Goal: Transaction & Acquisition: Purchase product/service

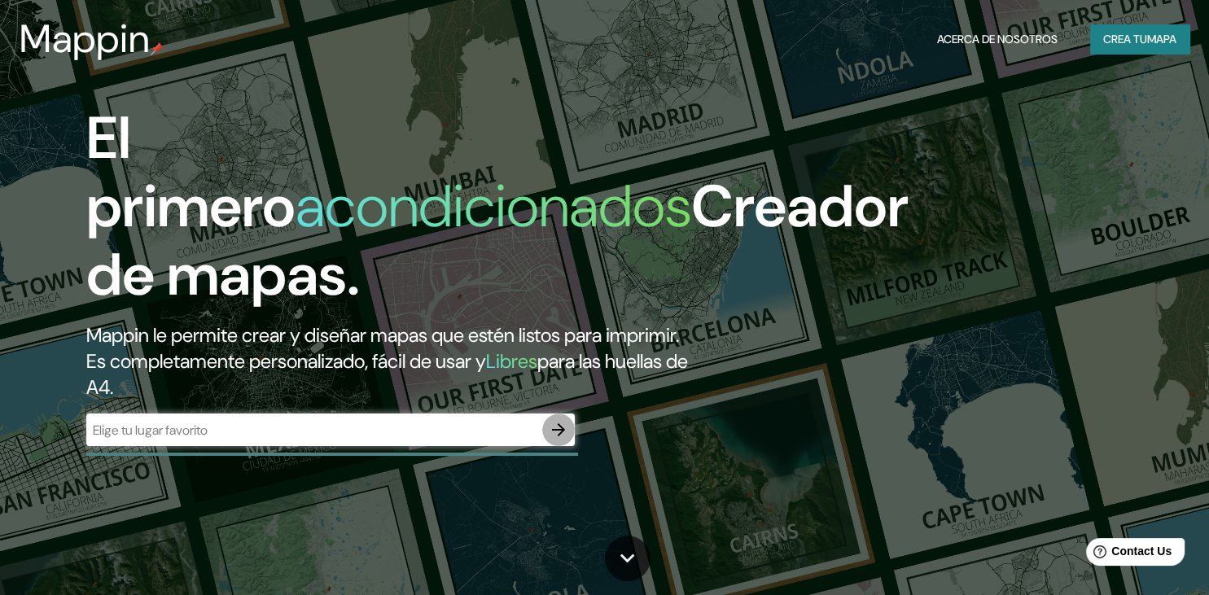
click at [562, 436] on icon "button" at bounding box center [558, 429] width 13 height 13
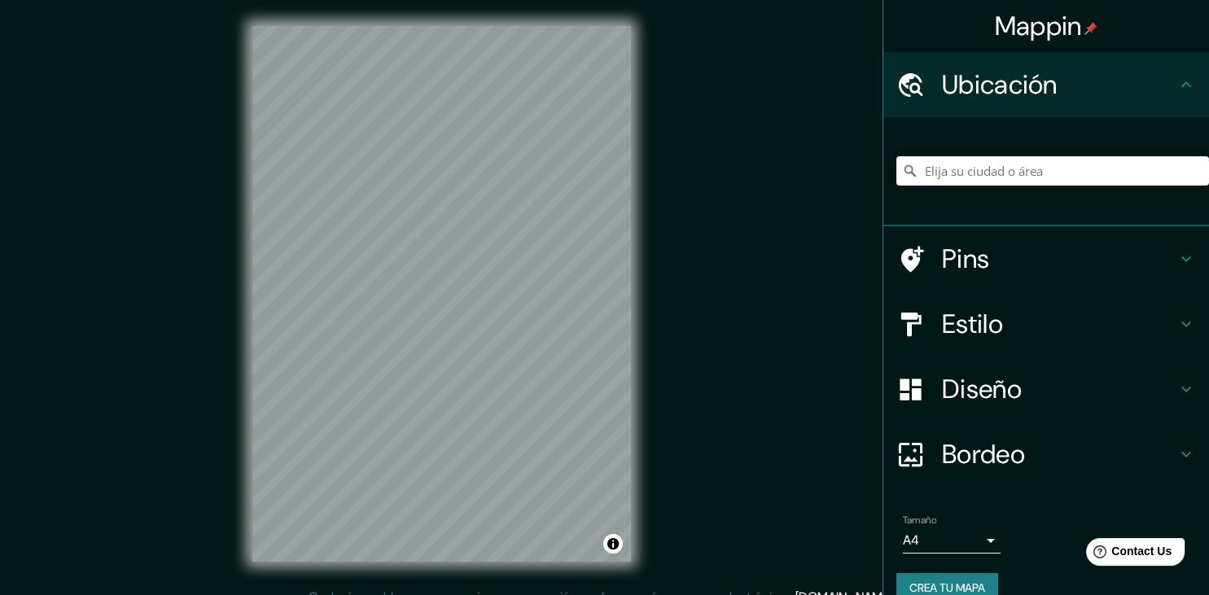
click at [1059, 162] on input "Elija su ciudad o área" at bounding box center [1053, 170] width 313 height 29
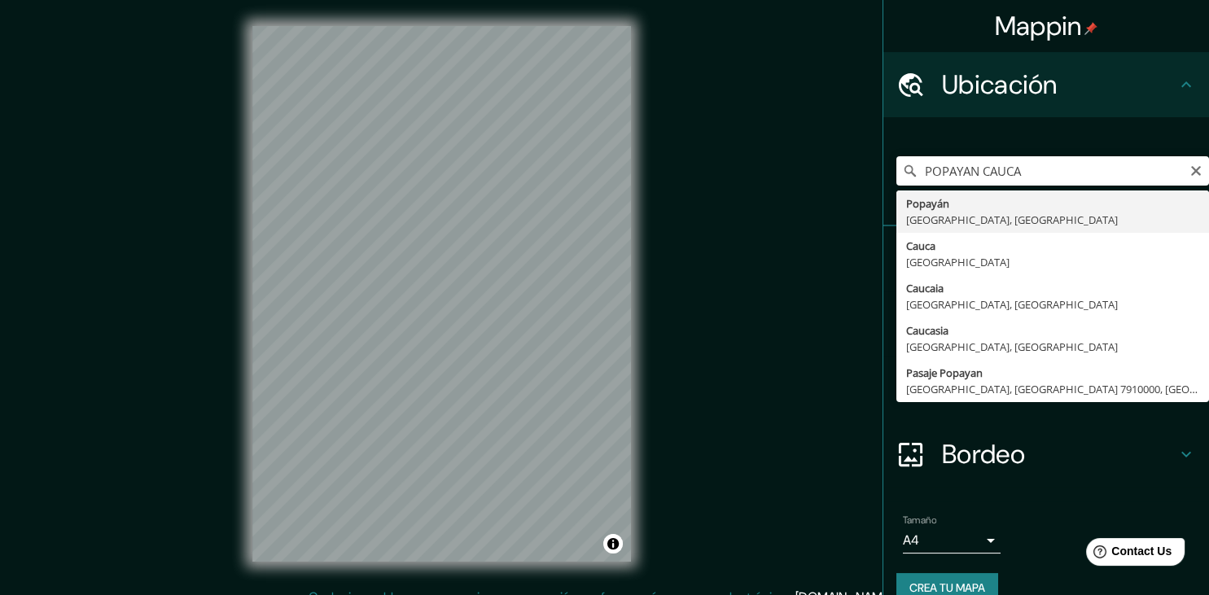
type input "Popayán, Cauca, Colombia"
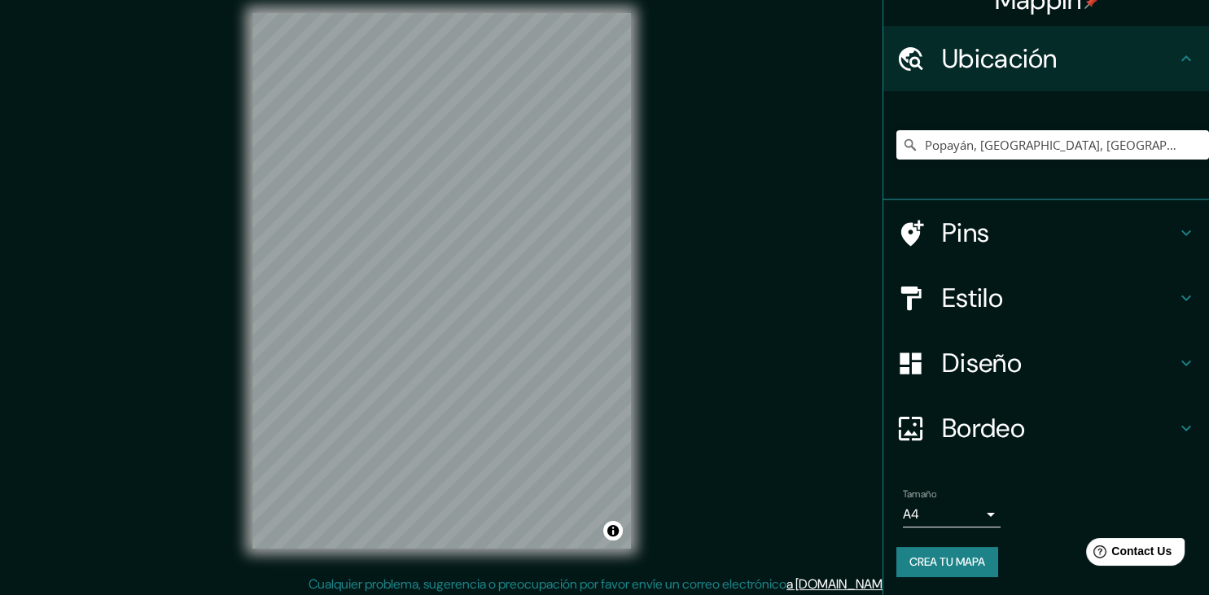
scroll to position [19, 0]
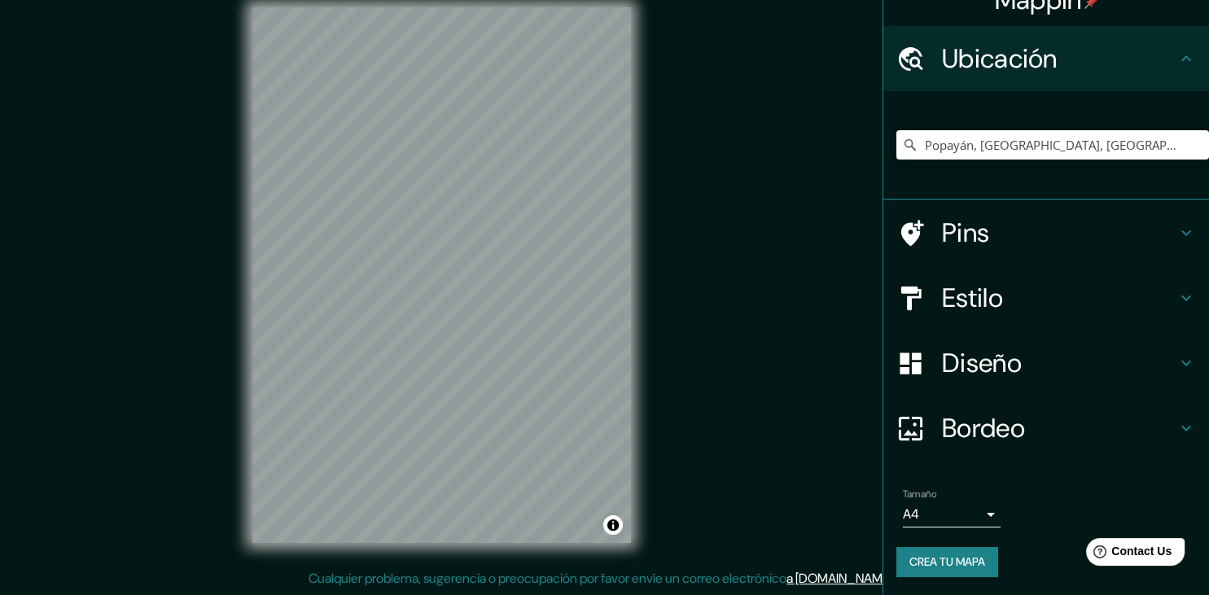
click at [989, 509] on body "Mappin Ubicación Popayán, Cauca, Colombia Pins Estilo Diseño Bordeo Elige una f…" at bounding box center [604, 278] width 1209 height 595
click at [963, 566] on li "A1 ($2.50)" at bounding box center [952, 560] width 98 height 29
type input "a3"
click at [974, 561] on button "Crea tu mapa" at bounding box center [948, 562] width 102 height 30
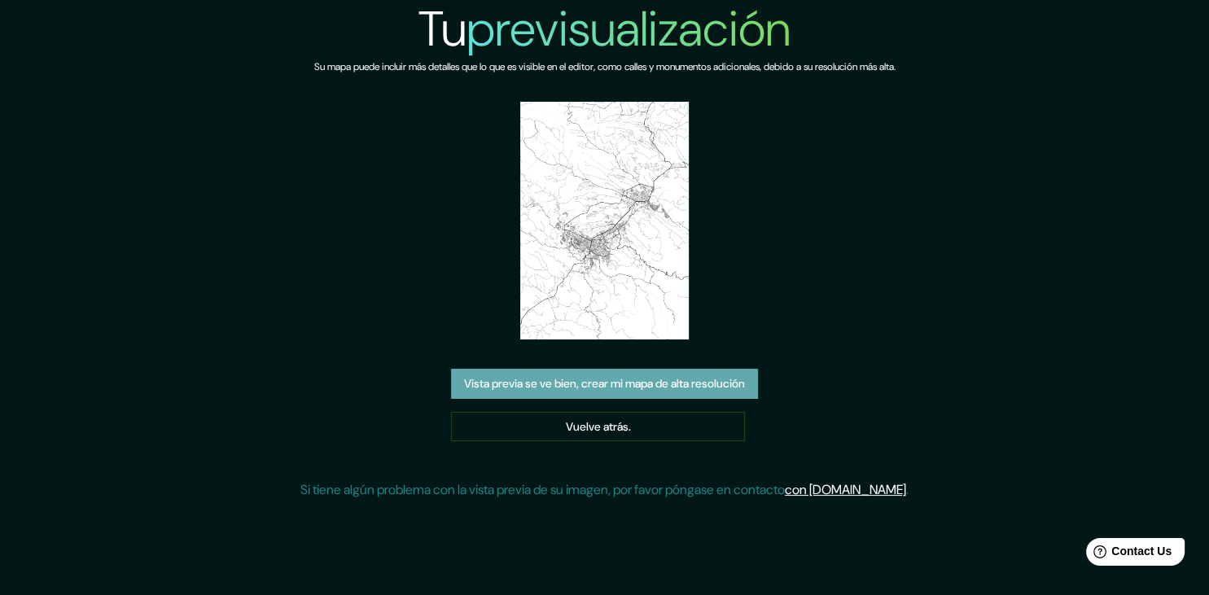
click at [640, 384] on button "Vista previa se ve bien, crear mi mapa de alta resolución" at bounding box center [604, 384] width 307 height 30
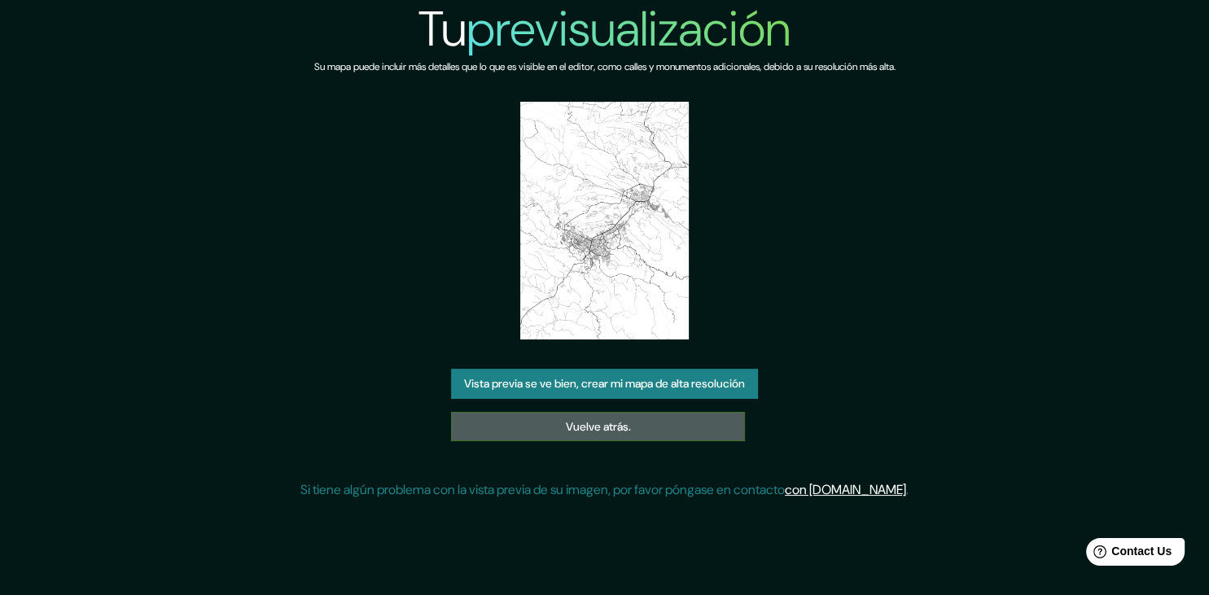
click at [603, 432] on link "Vuelve atrás." at bounding box center [598, 427] width 294 height 30
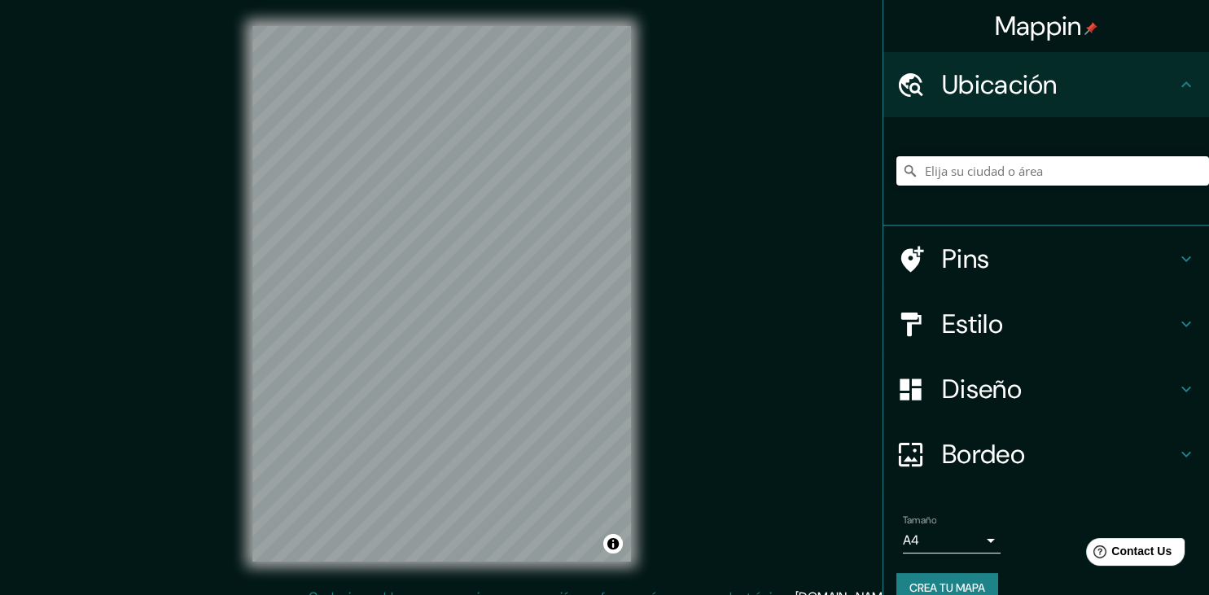
click at [1057, 178] on input "Elija su ciudad o área" at bounding box center [1053, 170] width 313 height 29
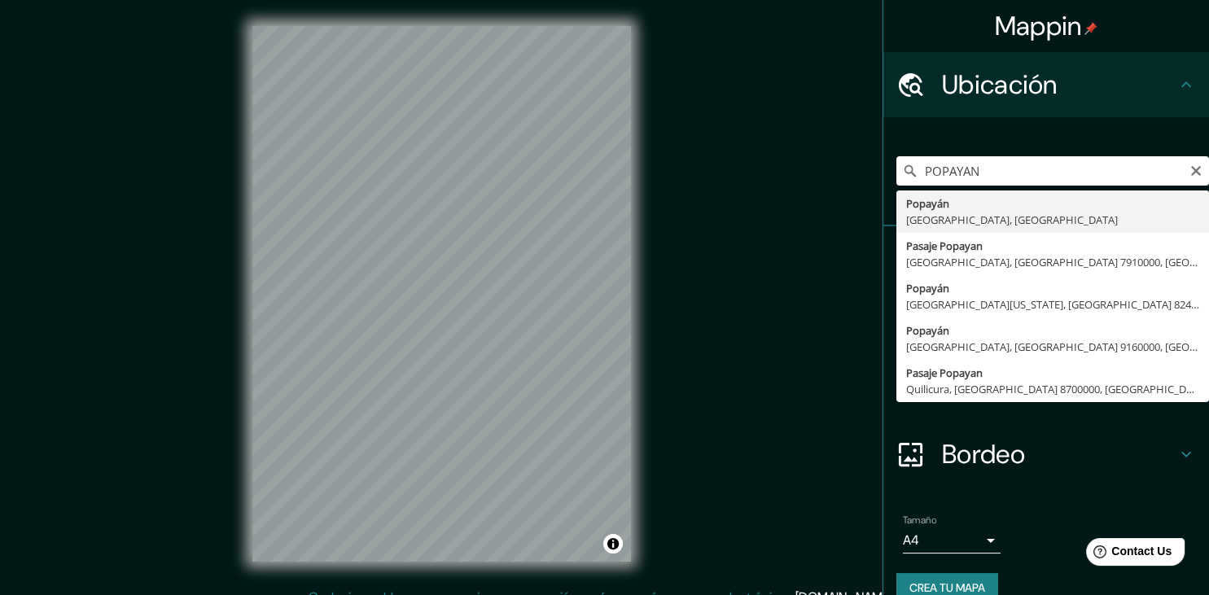
type input "Popayán, Cauca, Colombia"
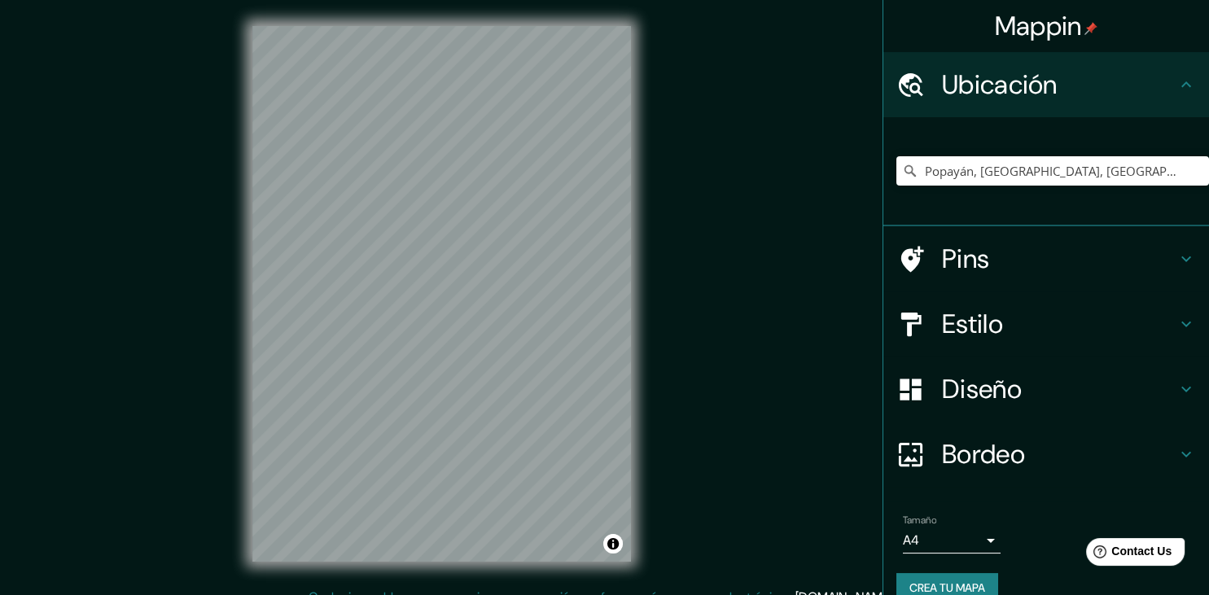
click at [988, 535] on body "Mappin Ubicación Popayán, Cauca, Colombia Pins Estilo Diseño Bordeo Elige una f…" at bounding box center [604, 297] width 1209 height 595
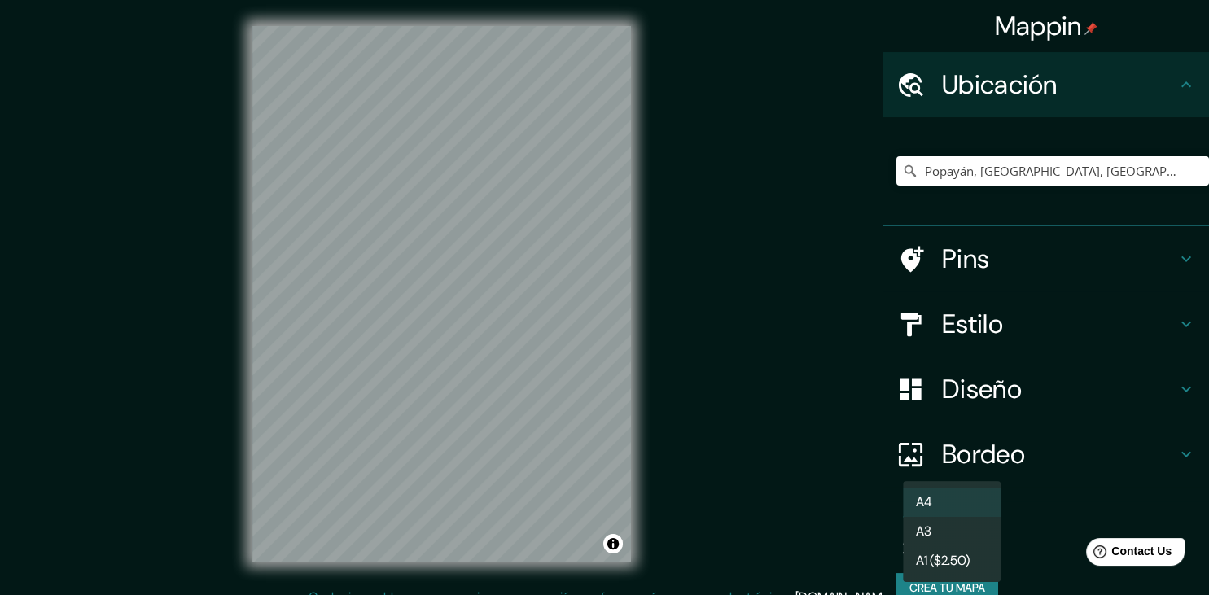
click at [963, 526] on li "A3" at bounding box center [952, 531] width 98 height 29
type input "a4"
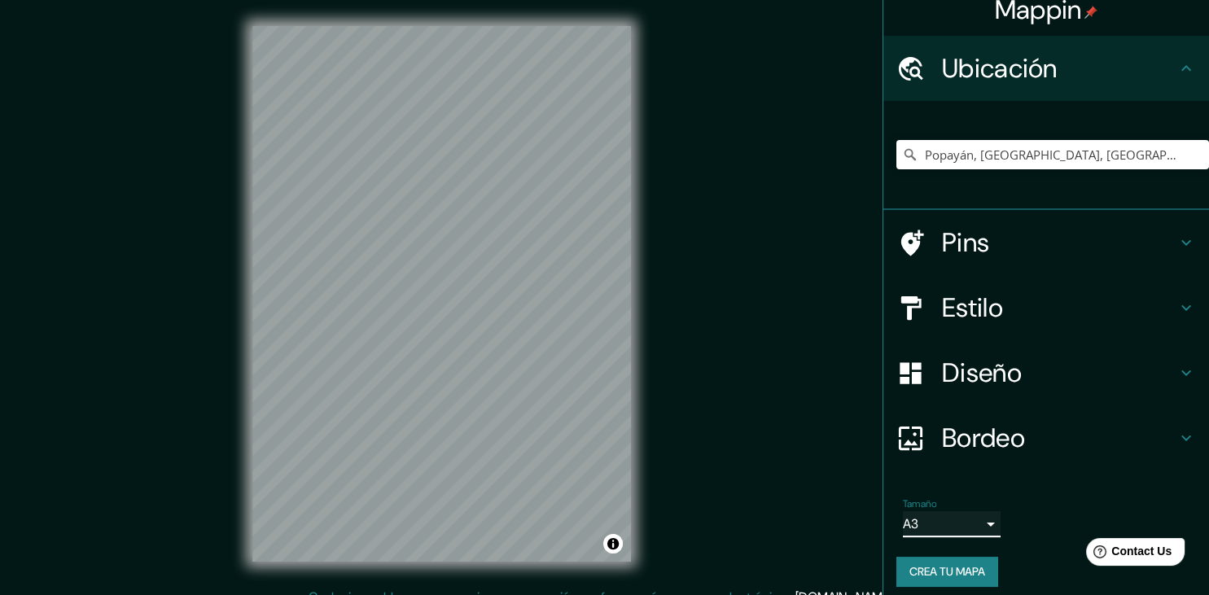
scroll to position [26, 0]
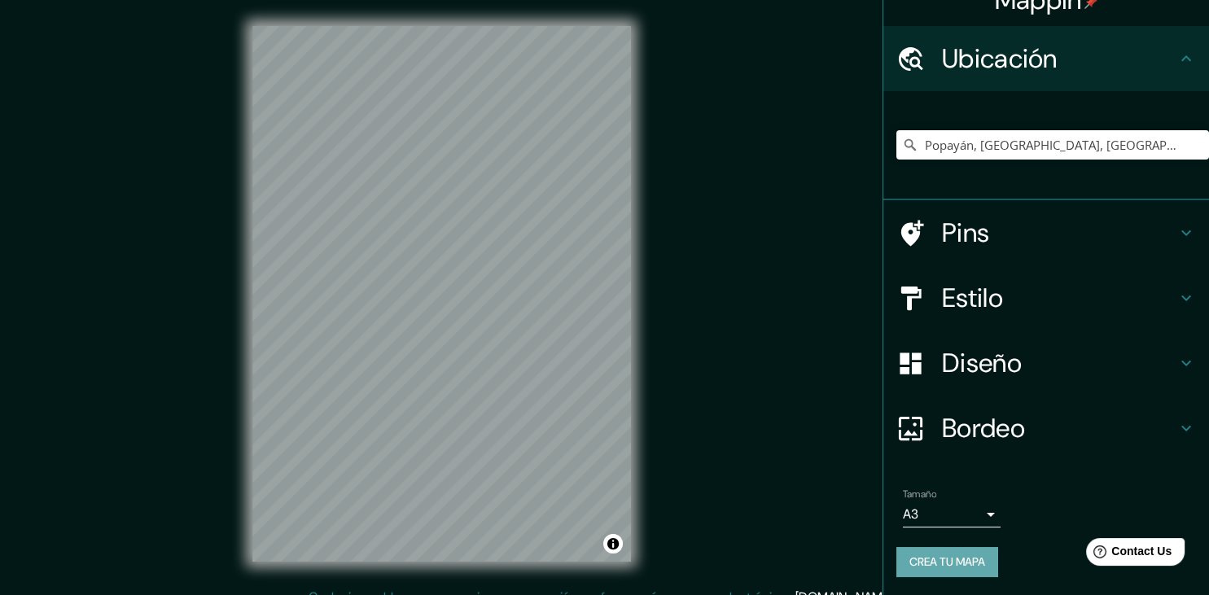
click at [958, 562] on button "Crea tu mapa" at bounding box center [948, 562] width 102 height 30
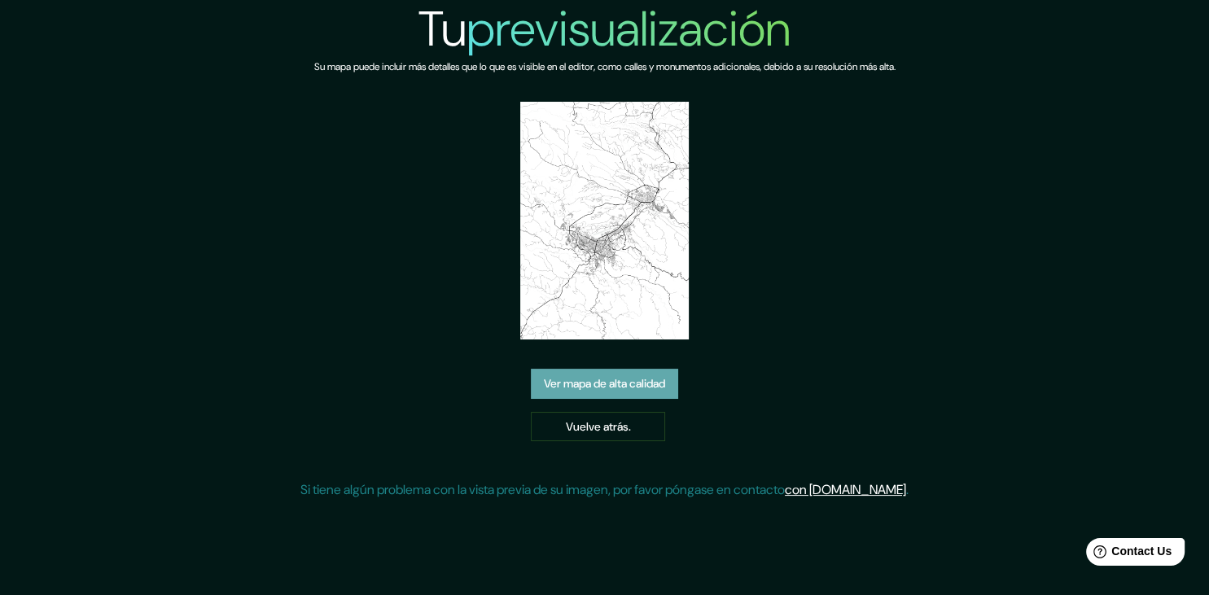
click at [634, 388] on link "Ver mapa de alta calidad" at bounding box center [604, 384] width 147 height 30
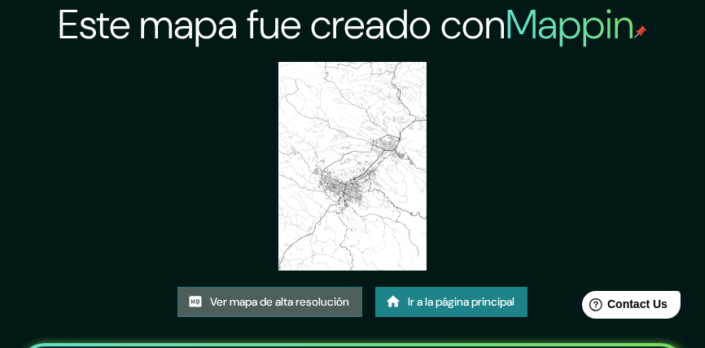
click at [316, 308] on link "Ver mapa de alta resolución" at bounding box center [270, 302] width 185 height 30
